Goal: Transaction & Acquisition: Purchase product/service

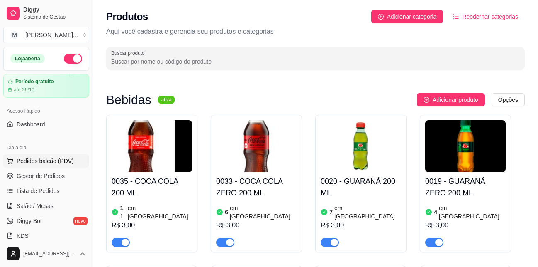
click at [36, 163] on span "Pedidos balcão (PDV)" at bounding box center [45, 161] width 57 height 8
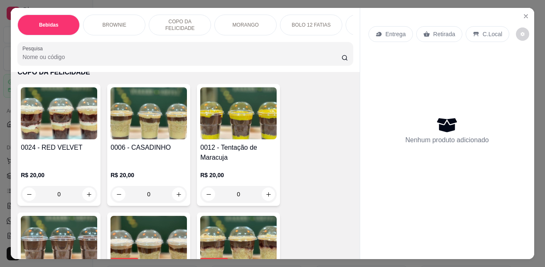
scroll to position [830, 0]
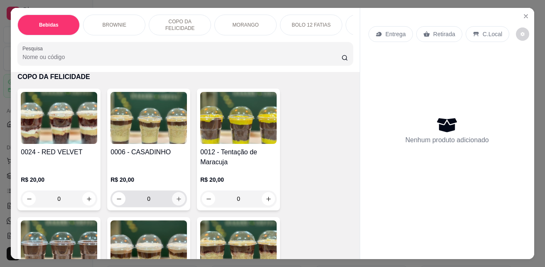
click at [176, 199] on icon "increase-product-quantity" at bounding box center [179, 199] width 6 height 6
type input "1"
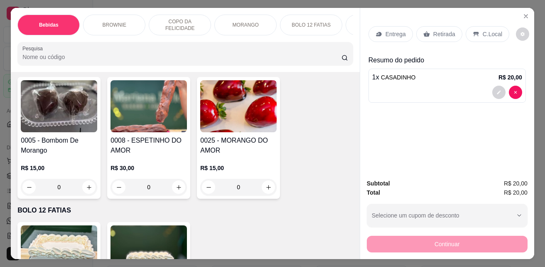
scroll to position [1245, 0]
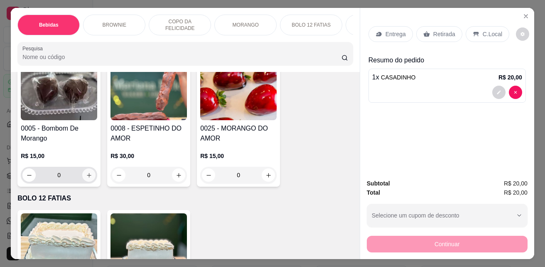
click at [86, 177] on icon "increase-product-quantity" at bounding box center [89, 175] width 6 height 6
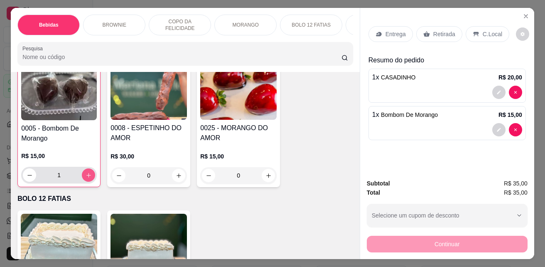
click at [86, 177] on icon "increase-product-quantity" at bounding box center [89, 175] width 6 height 6
type input "2"
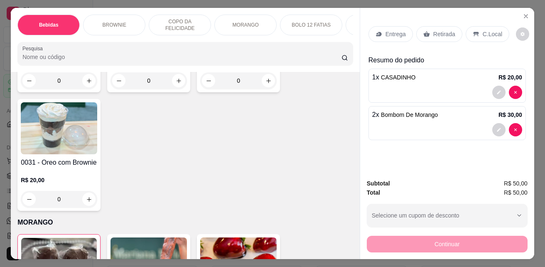
scroll to position [1080, 0]
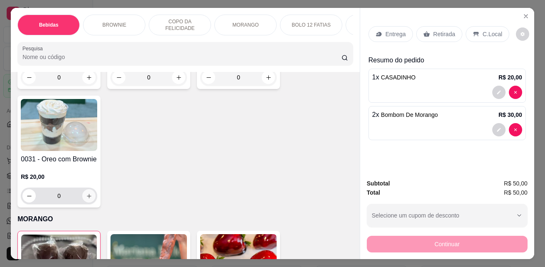
click at [88, 197] on icon "increase-product-quantity" at bounding box center [89, 196] width 6 height 6
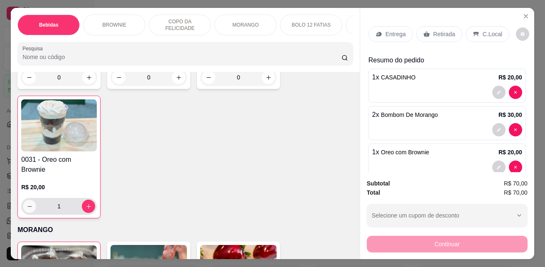
click at [27, 203] on icon "decrease-product-quantity" at bounding box center [30, 206] width 6 height 6
type input "0"
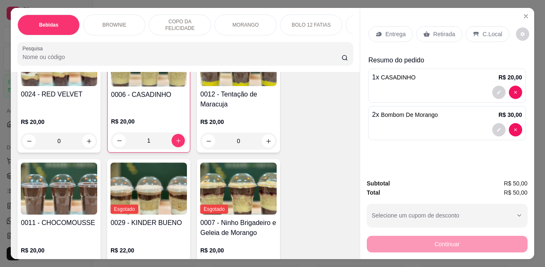
scroll to position [955, 0]
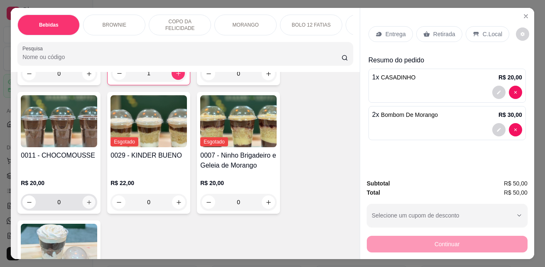
click at [86, 200] on button "increase-product-quantity" at bounding box center [89, 202] width 13 height 13
type input "1"
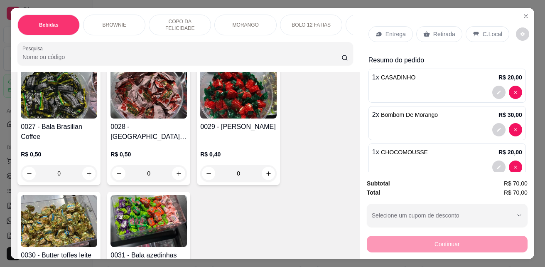
scroll to position [1730, 0]
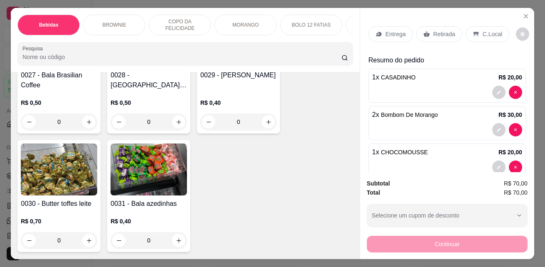
click at [440, 32] on p "Retirada" at bounding box center [444, 34] width 22 height 8
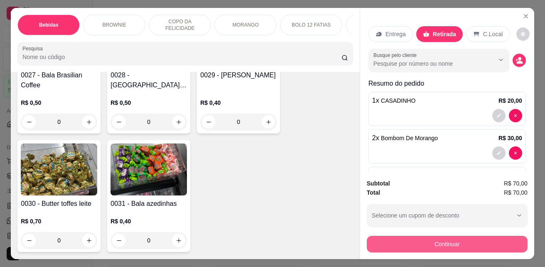
click at [457, 237] on button "Continuar" at bounding box center [447, 243] width 161 height 17
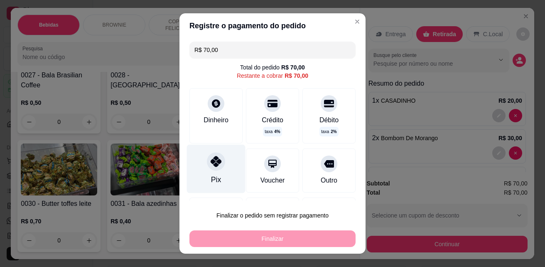
click at [212, 161] on icon at bounding box center [215, 161] width 11 height 11
type input "R$ 0,00"
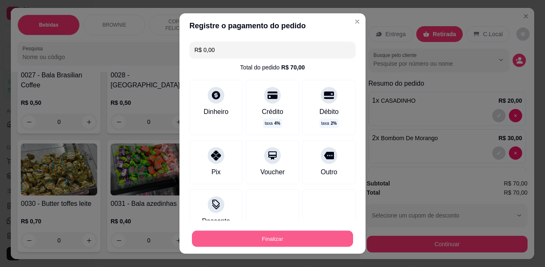
click at [285, 232] on button "Finalizar" at bounding box center [272, 238] width 161 height 16
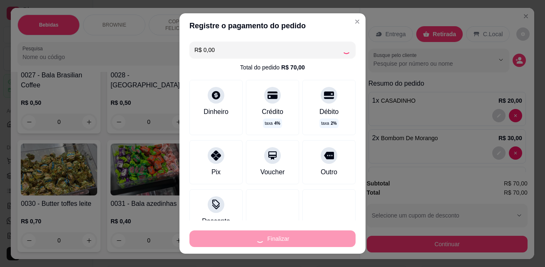
type input "0"
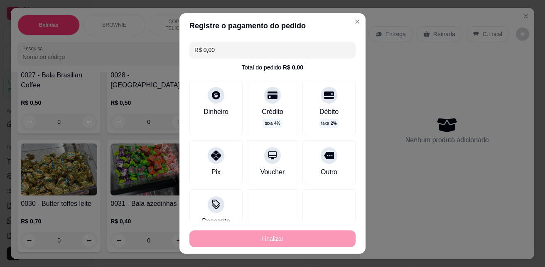
type input "-R$ 70,00"
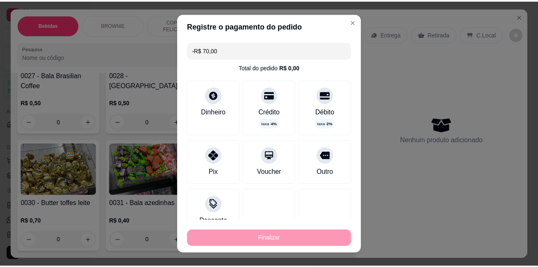
scroll to position [1730, 0]
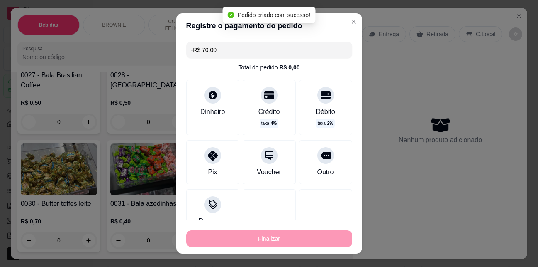
click at [396, 69] on div "Buscar produto" at bounding box center [312, 57] width 413 height 23
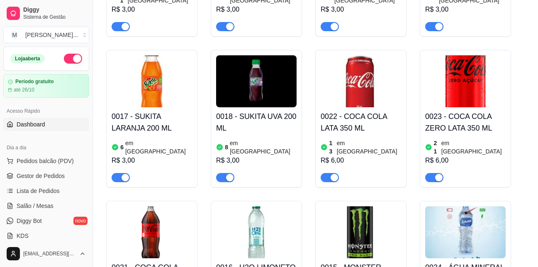
scroll to position [208, 0]
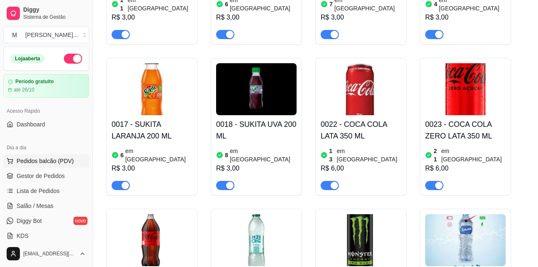
click at [50, 158] on span "Pedidos balcão (PDV)" at bounding box center [45, 161] width 57 height 8
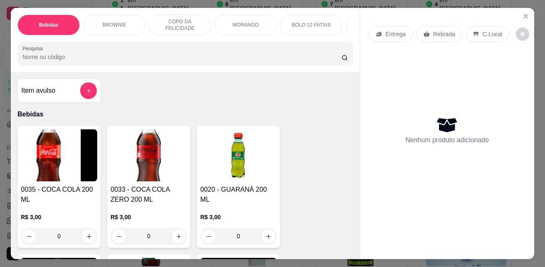
click at [522, 14] on icon "Close" at bounding box center [525, 16] width 7 height 7
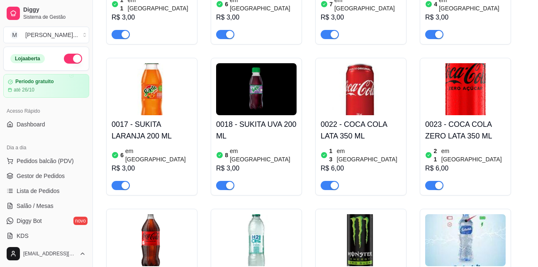
click at [331, 214] on img at bounding box center [361, 240] width 81 height 52
